Goal: Communication & Community: Share content

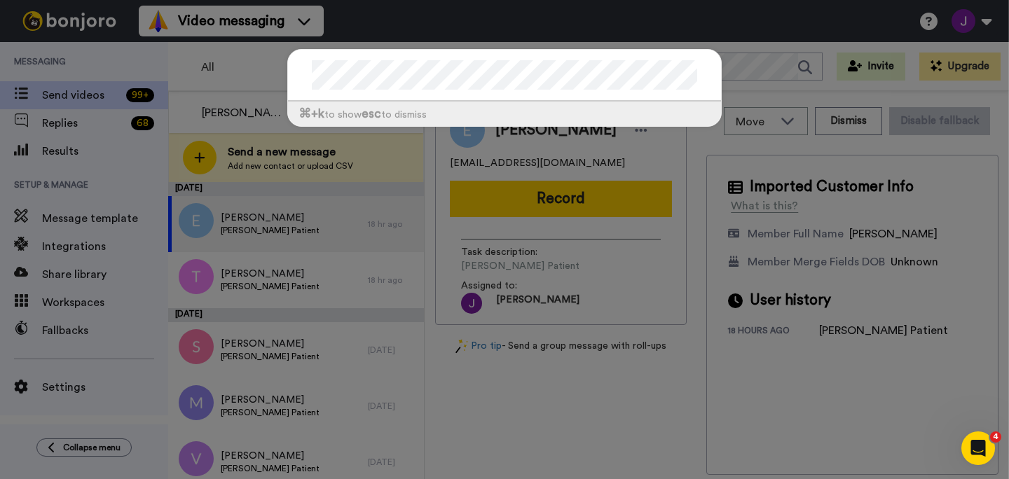
click at [751, 59] on div "⌘ +k to show esc to dismiss" at bounding box center [504, 239] width 1009 height 479
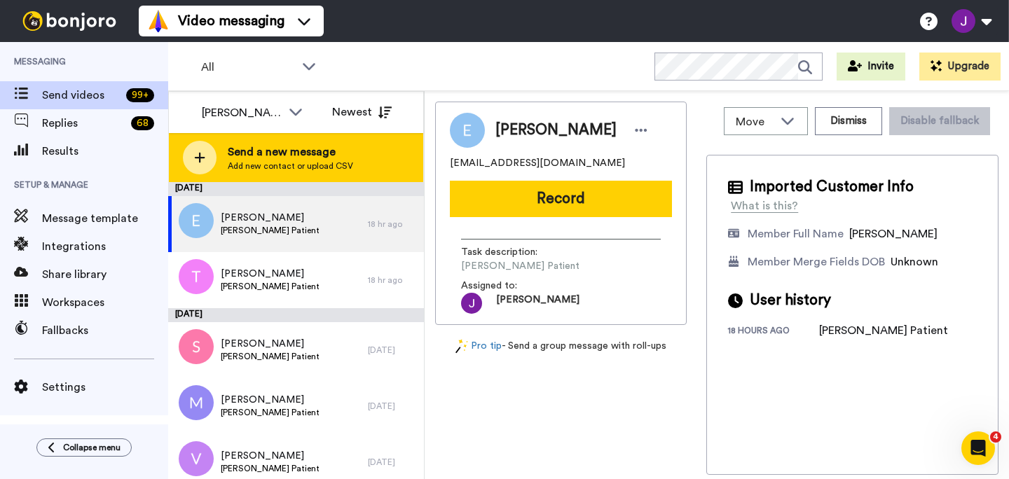
click at [211, 149] on div at bounding box center [200, 158] width 34 height 34
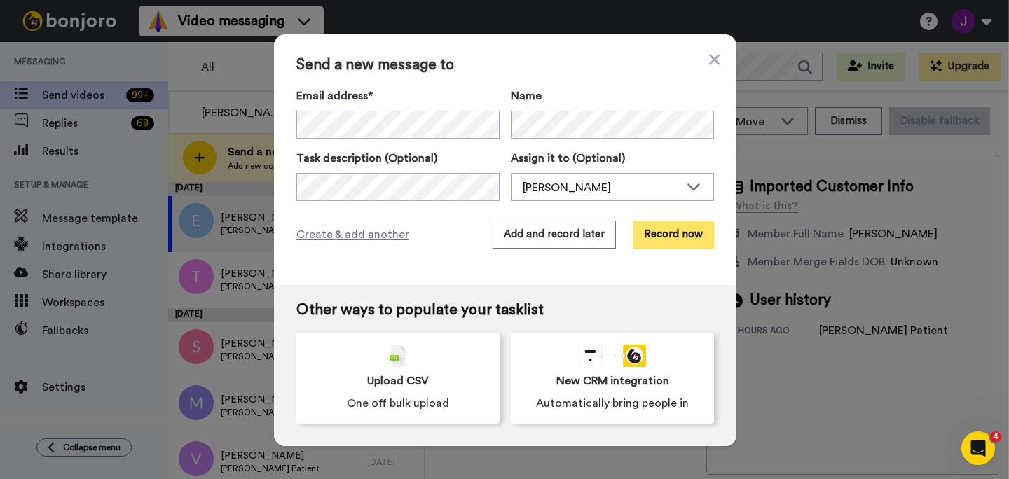
click at [658, 235] on button "Record now" at bounding box center [673, 235] width 81 height 28
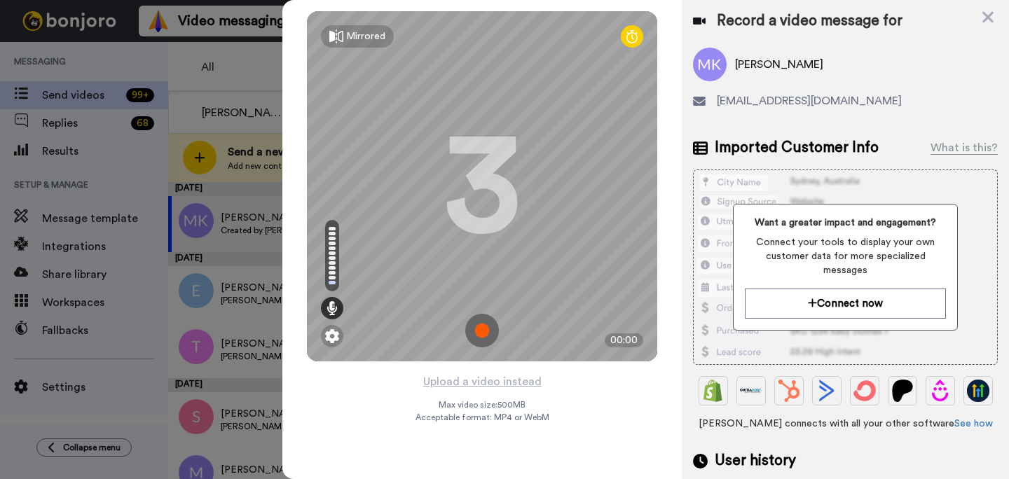
click at [480, 322] on img at bounding box center [482, 331] width 34 height 34
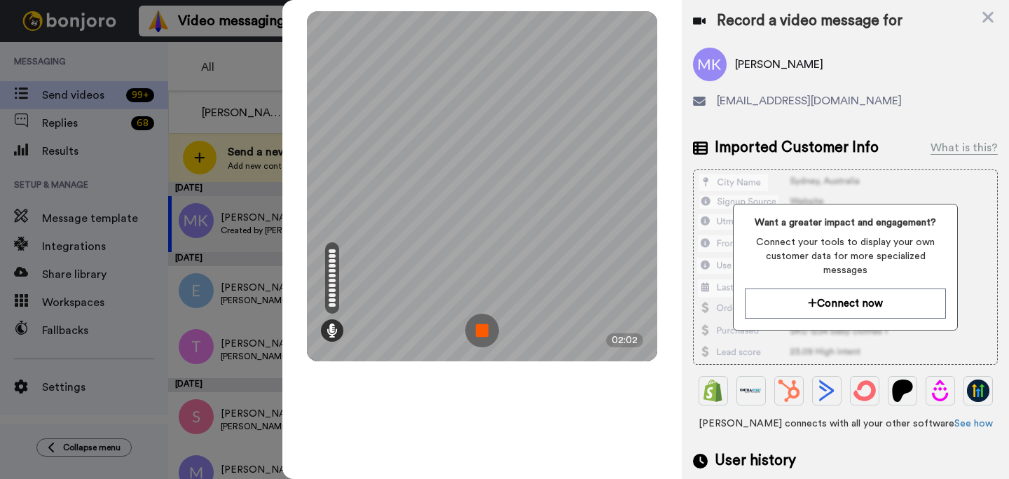
click at [476, 322] on img at bounding box center [482, 331] width 34 height 34
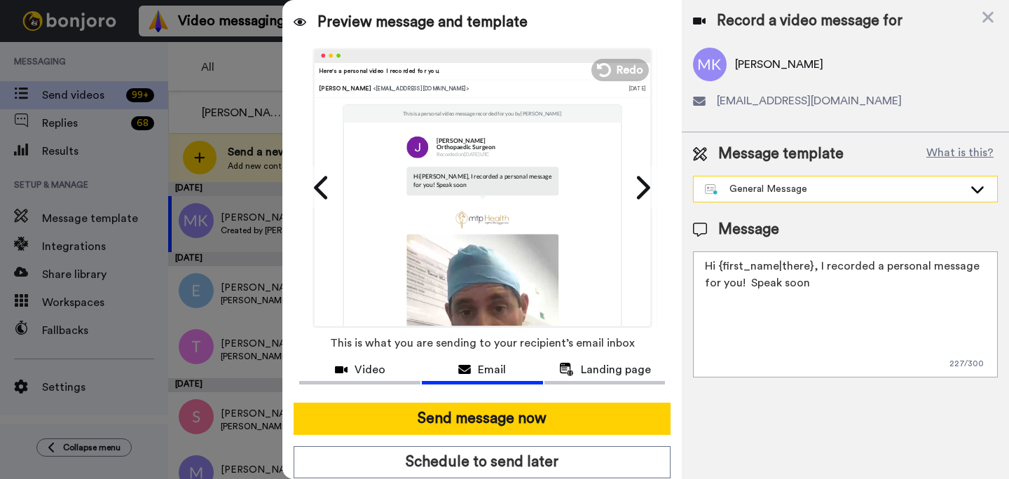
click at [853, 193] on div "General Message" at bounding box center [834, 189] width 259 height 14
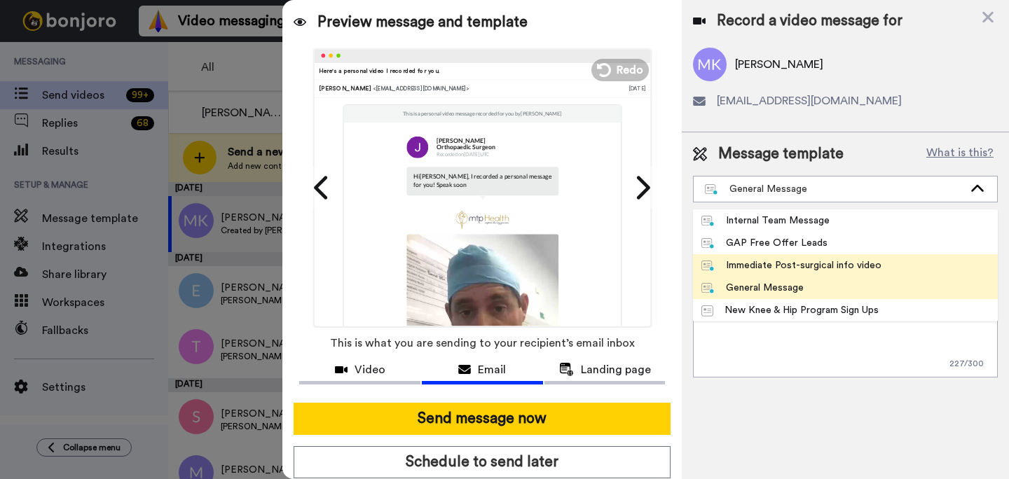
click at [807, 268] on div "Immediate Post-surgical info video" at bounding box center [792, 266] width 180 height 14
type textarea "Hi {first_name|there}, I will have seen you in recovery but is common to not re…"
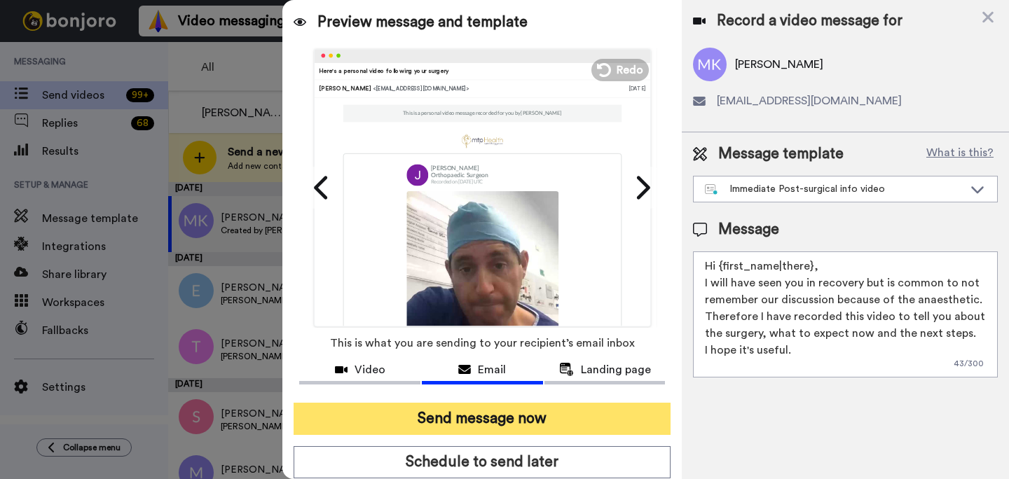
click at [573, 419] on button "Send message now" at bounding box center [482, 419] width 377 height 32
